Goal: Communication & Community: Answer question/provide support

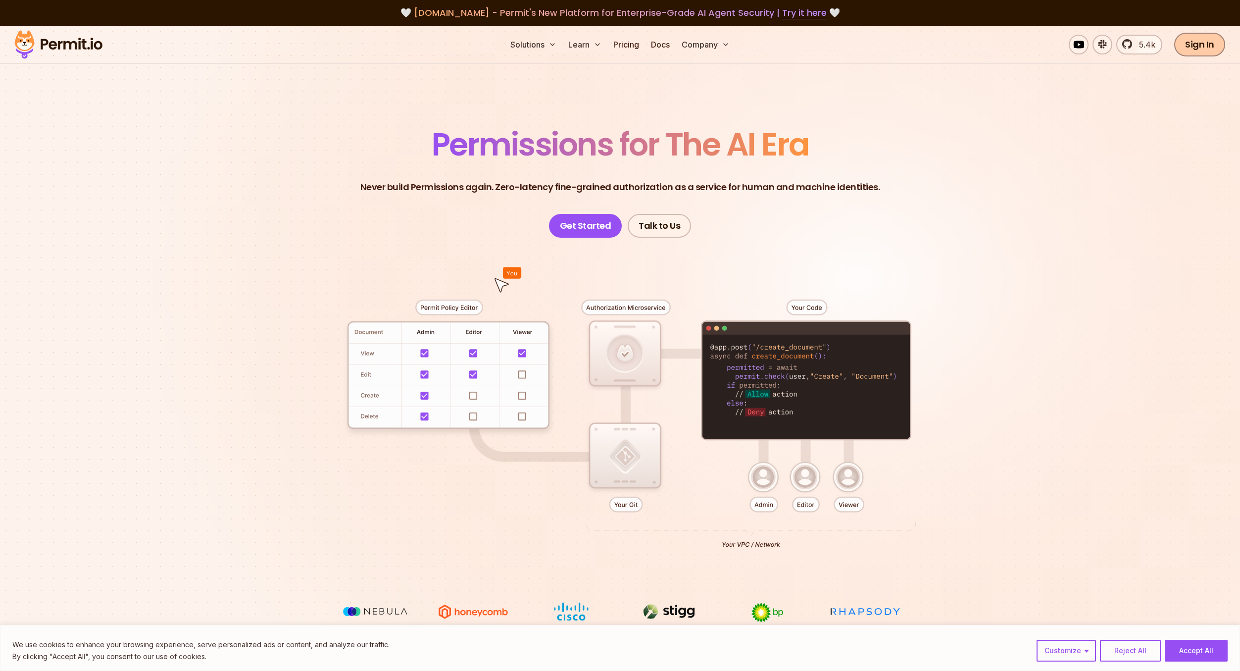
click at [1197, 42] on link "Sign In" at bounding box center [1199, 45] width 51 height 24
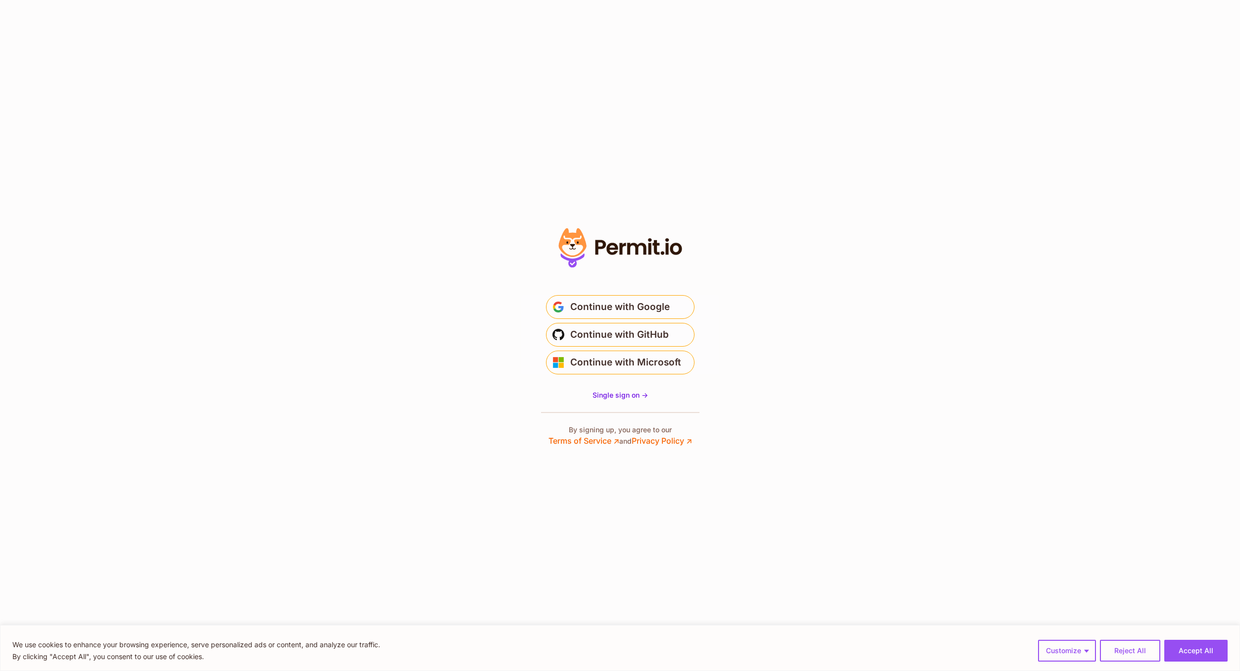
click at [656, 299] on span "Continue with Google" at bounding box center [619, 307] width 99 height 16
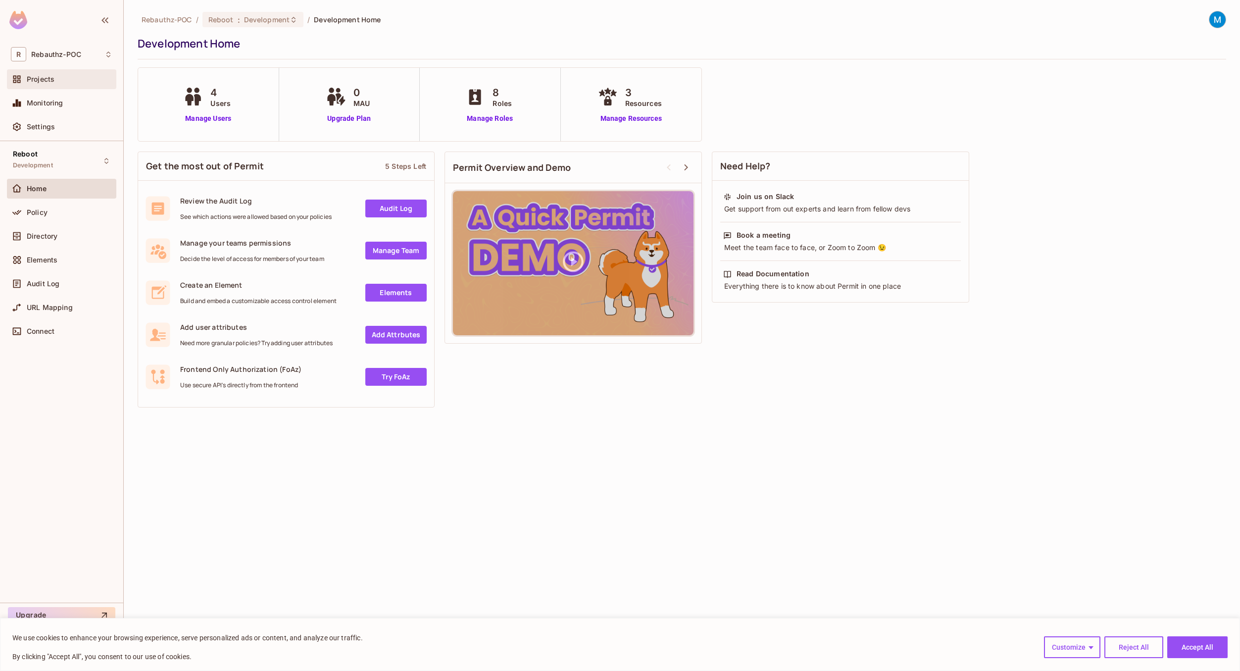
click at [49, 83] on span "Projects" at bounding box center [41, 79] width 28 height 8
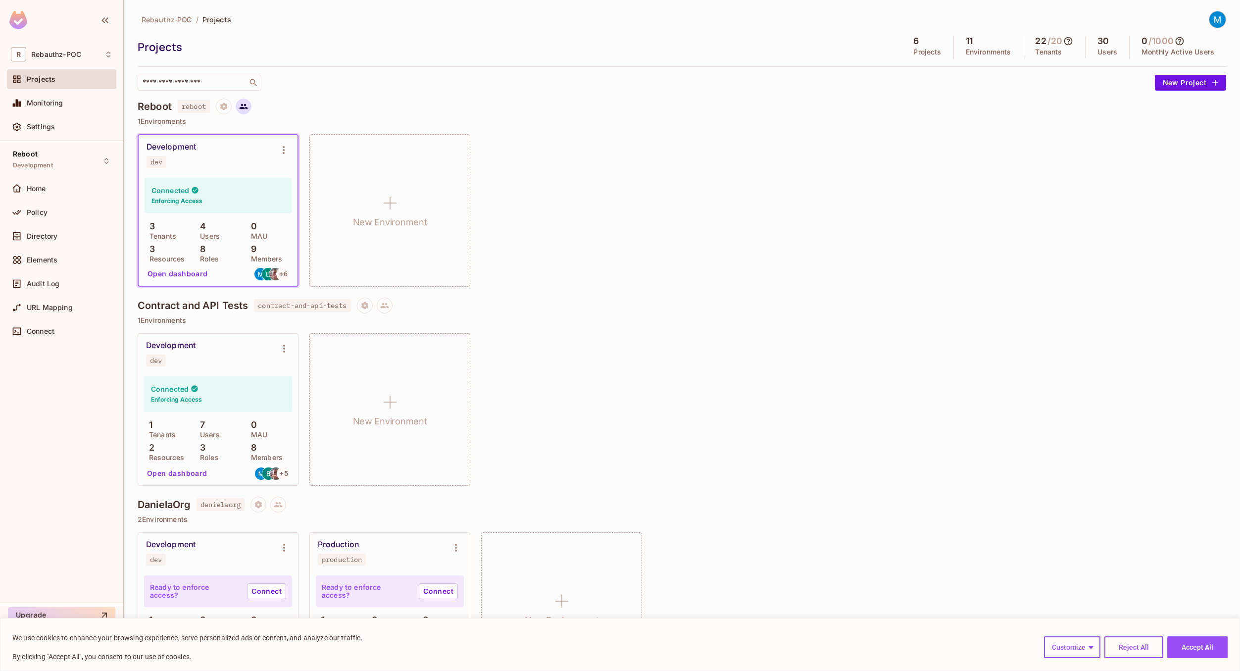
click at [246, 109] on icon at bounding box center [243, 106] width 9 height 9
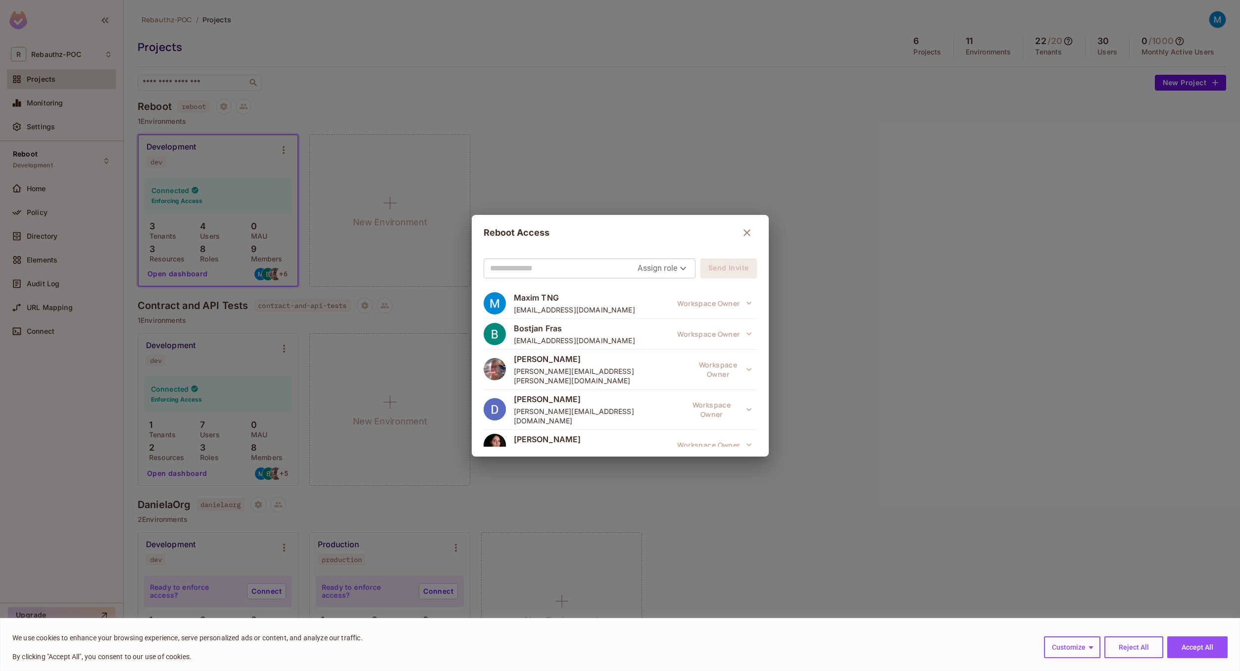
click at [575, 271] on input "text" at bounding box center [564, 268] width 148 height 16
type input "**********"
click at [673, 264] on body "We use cookies to enhance your browsing experience, serve personalized ads or c…" at bounding box center [620, 335] width 1240 height 671
click at [655, 308] on li "Editor" at bounding box center [658, 308] width 52 height 18
type input "*****"
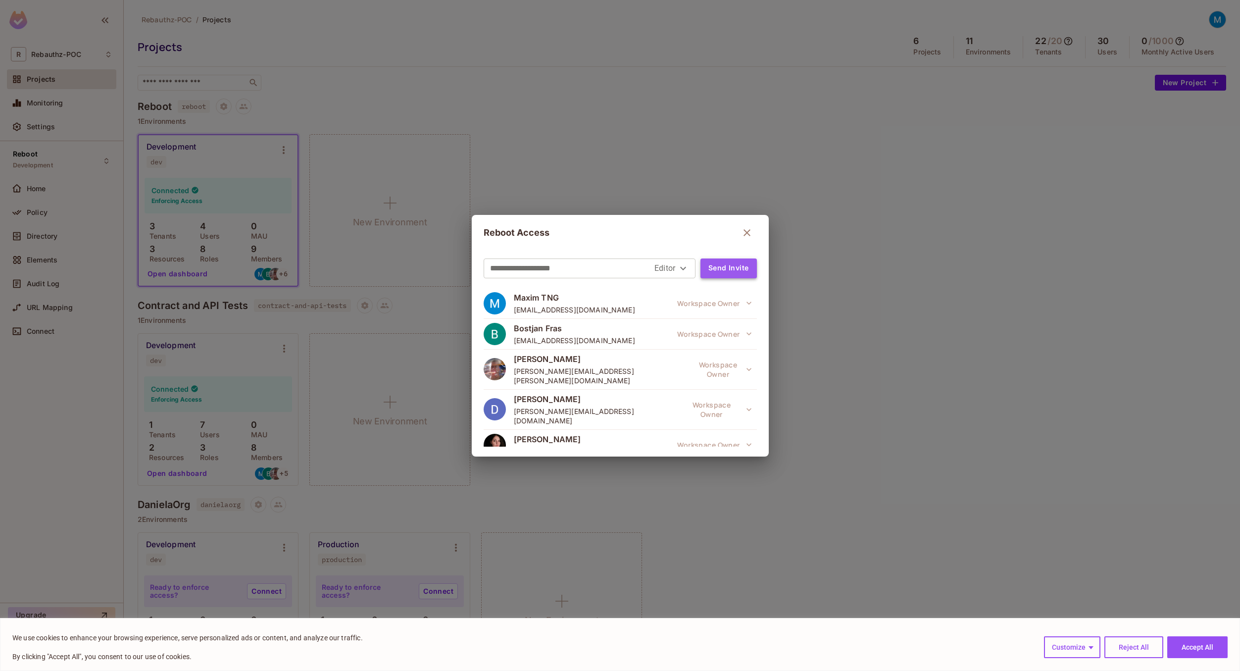
click at [735, 270] on button "Send Invite" at bounding box center [728, 268] width 56 height 20
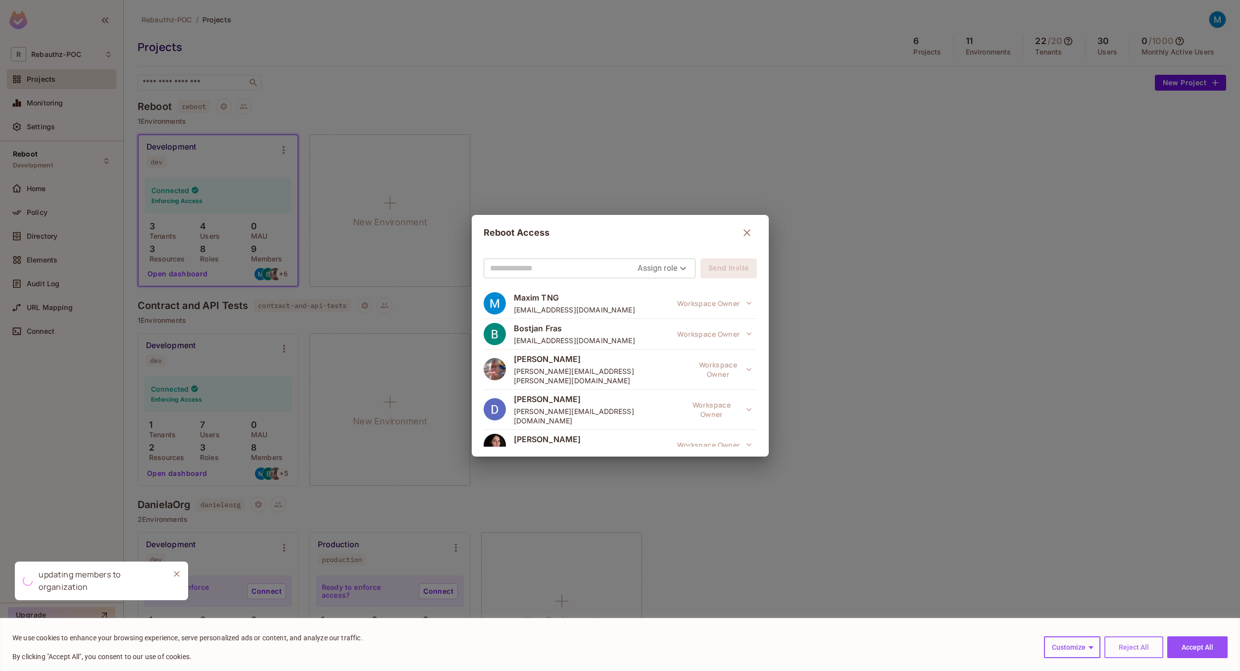
click at [1144, 647] on button "Reject All" at bounding box center [1133, 647] width 59 height 22
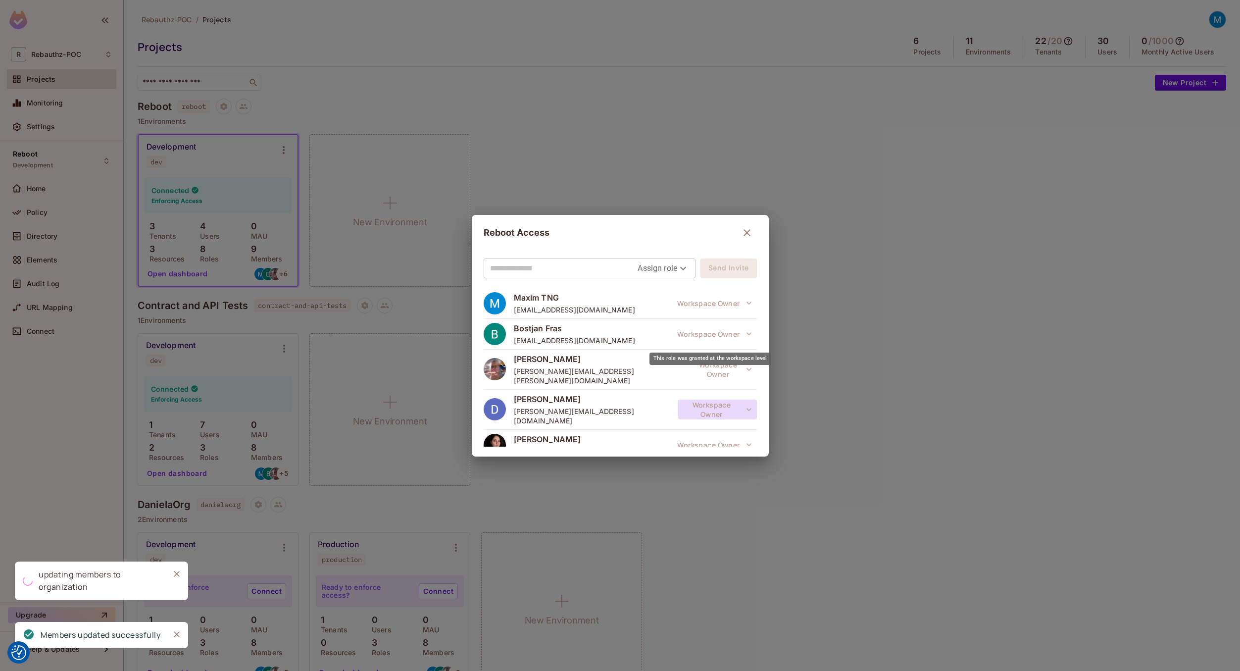
scroll to position [168, 0]
